Goal: Information Seeking & Learning: Learn about a topic

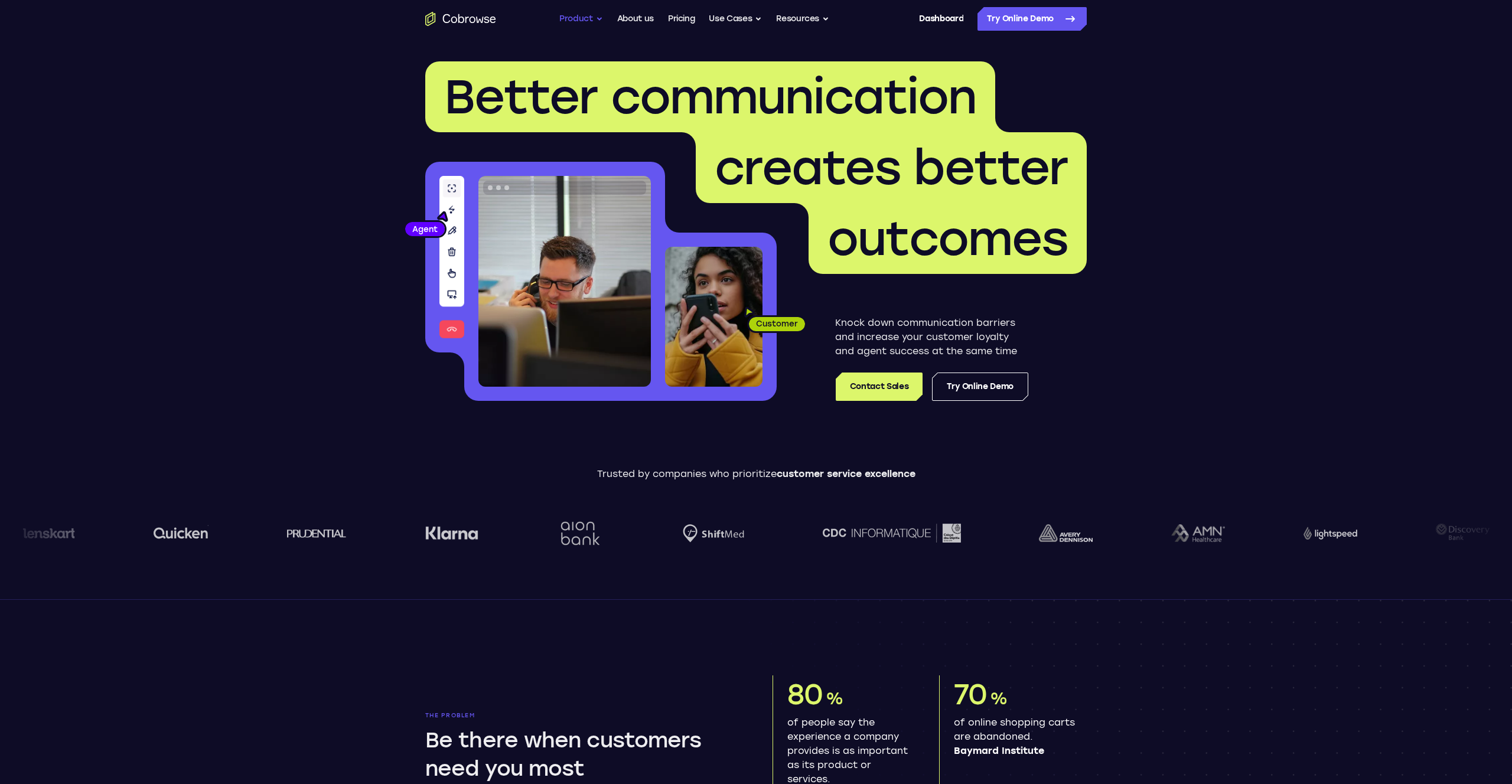
click at [592, 18] on button "Product" at bounding box center [581, 18] width 44 height 23
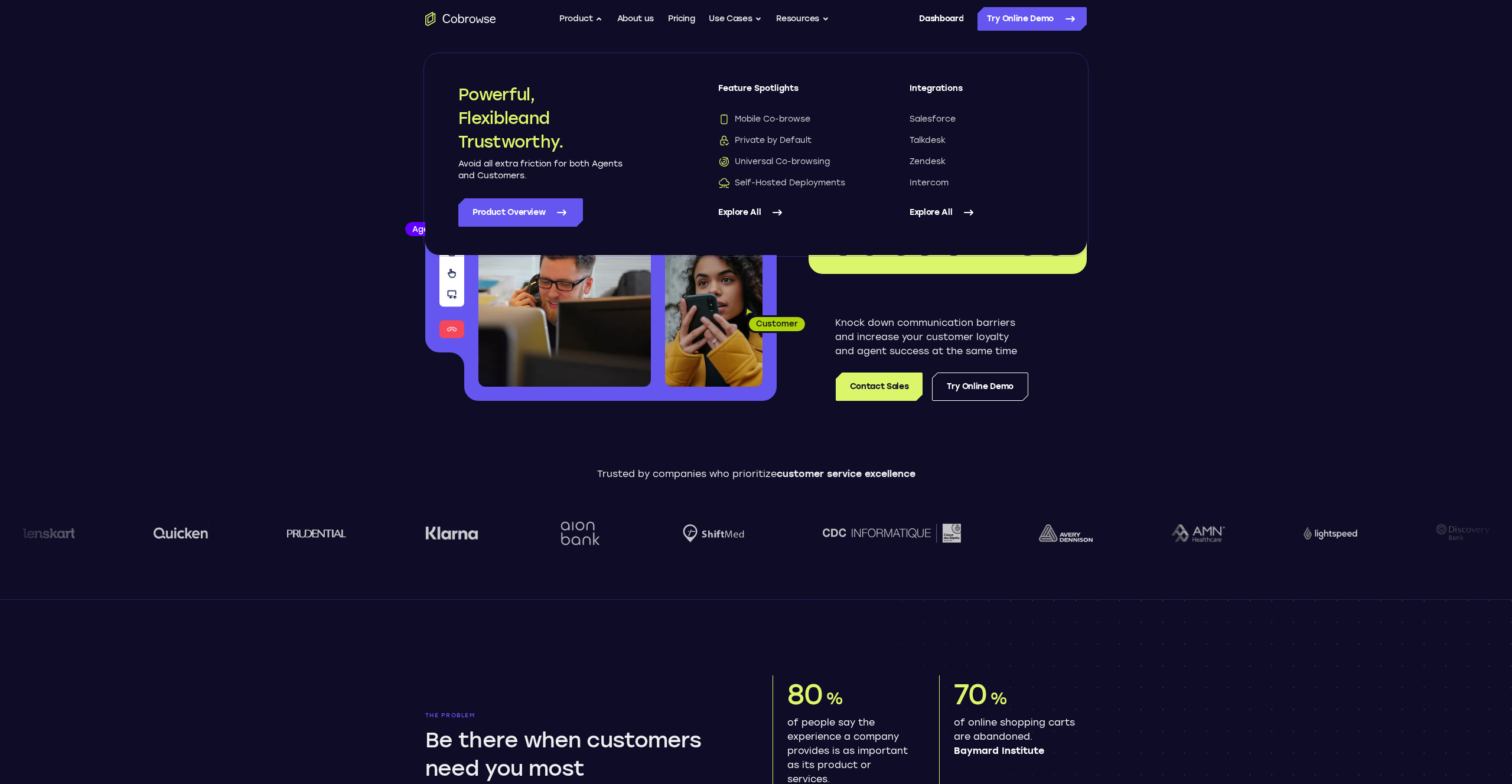
click at [758, 215] on link "Explore All" at bounding box center [790, 213] width 144 height 28
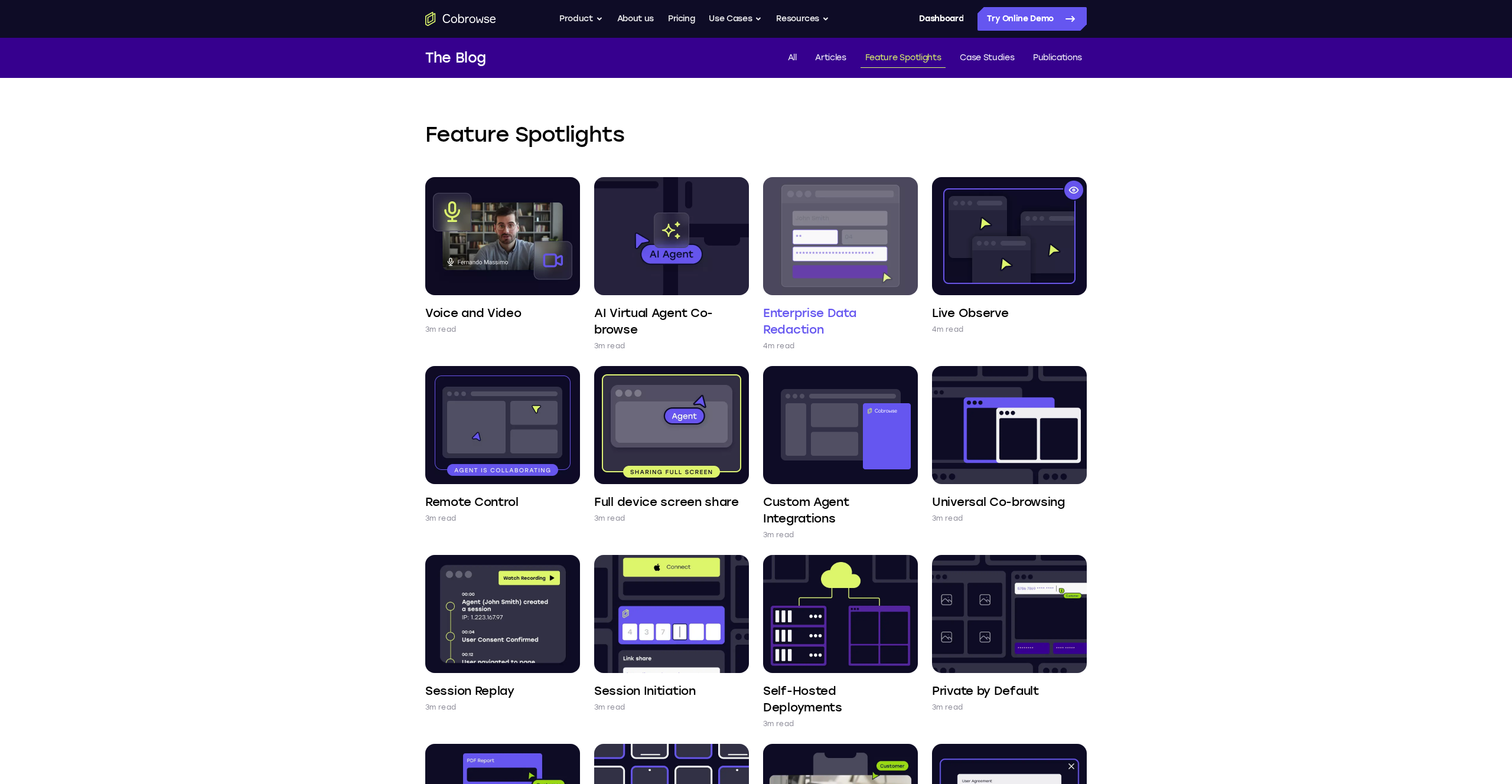
click at [818, 319] on h4 "Enterprise Data Redaction" at bounding box center [840, 320] width 155 height 33
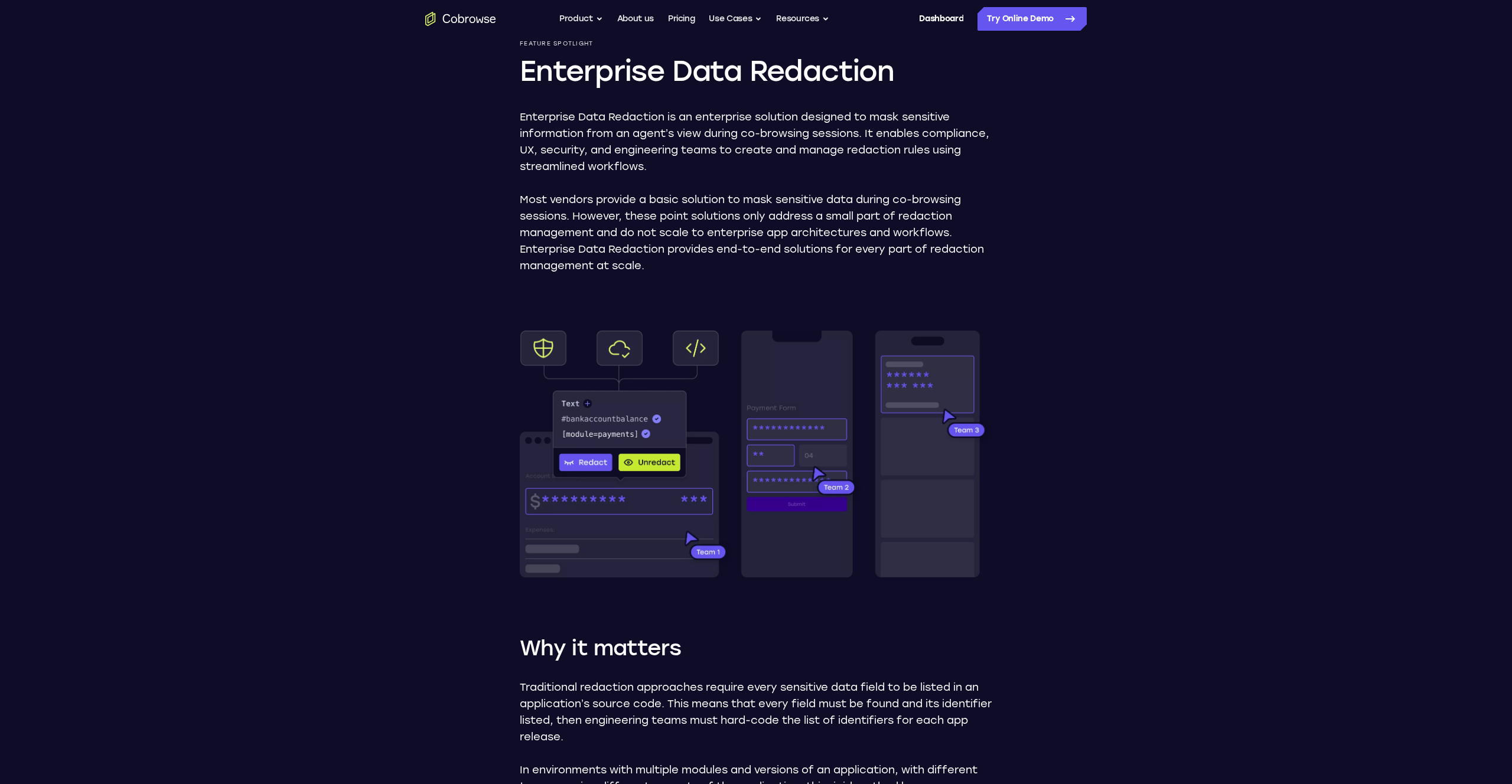
scroll to position [117, 0]
